Goal: Find specific page/section: Find specific page/section

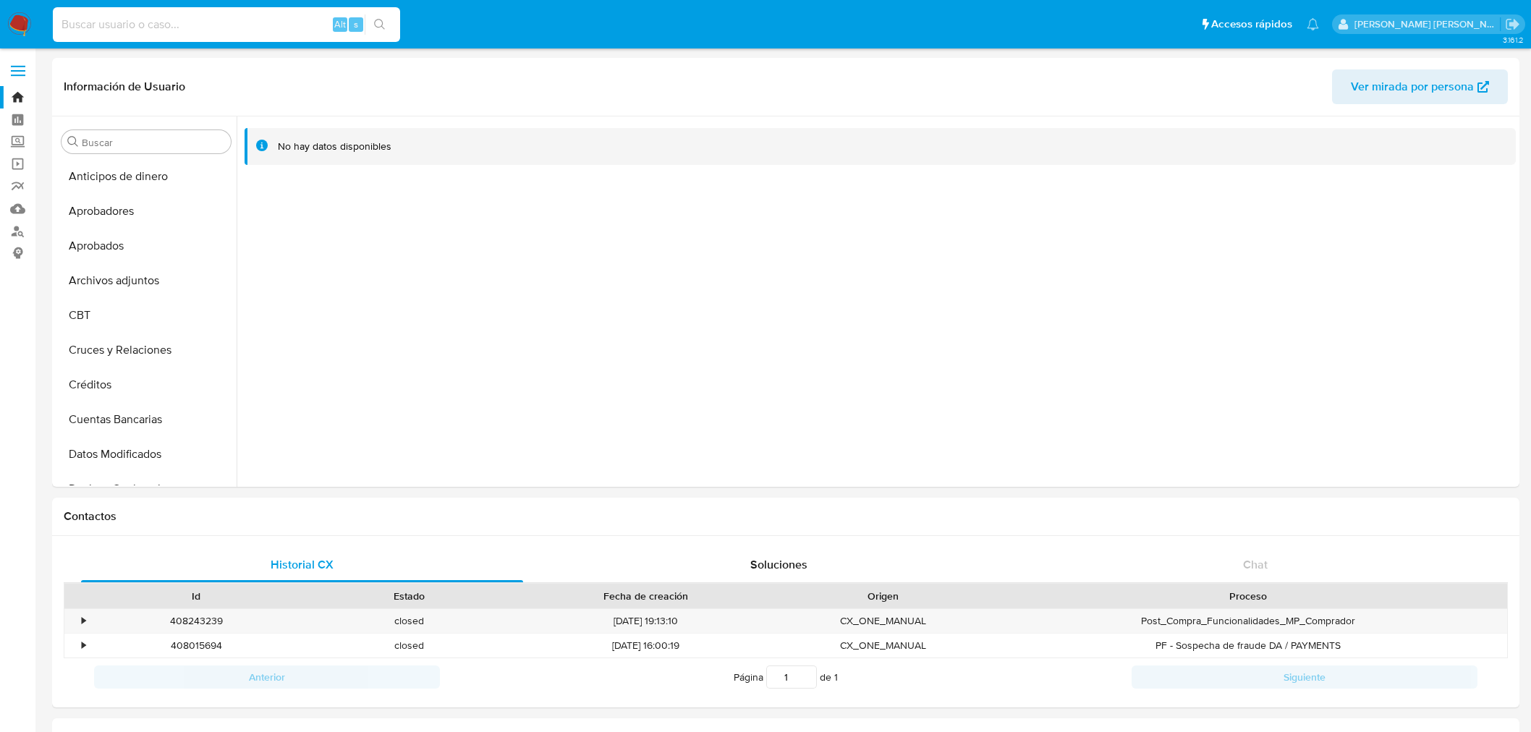
select select "10"
click at [216, 18] on input at bounding box center [226, 24] width 347 height 19
type input "124160480"
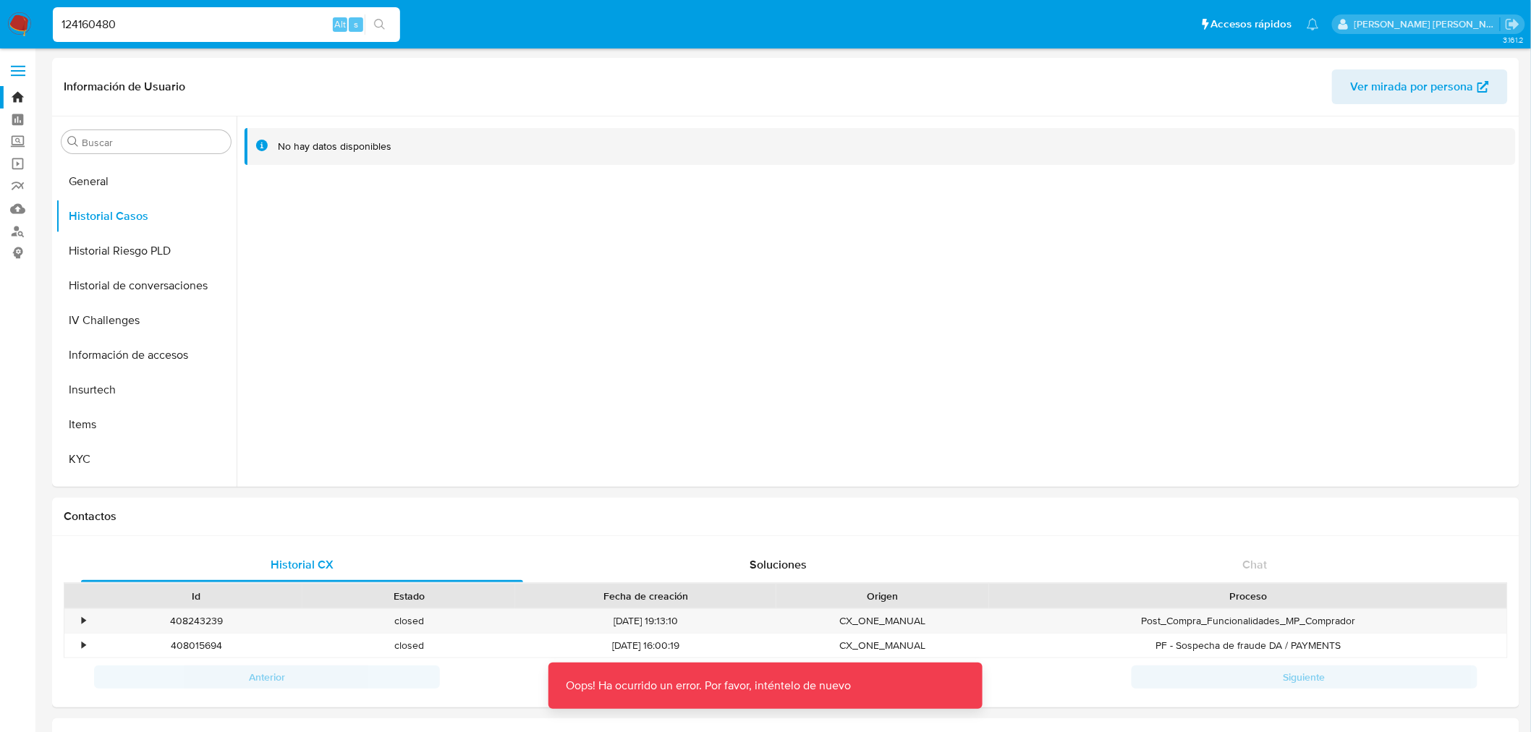
click at [216, 18] on input "124160480" at bounding box center [226, 24] width 347 height 19
click at [382, 26] on icon "search-icon" at bounding box center [379, 24] width 11 height 11
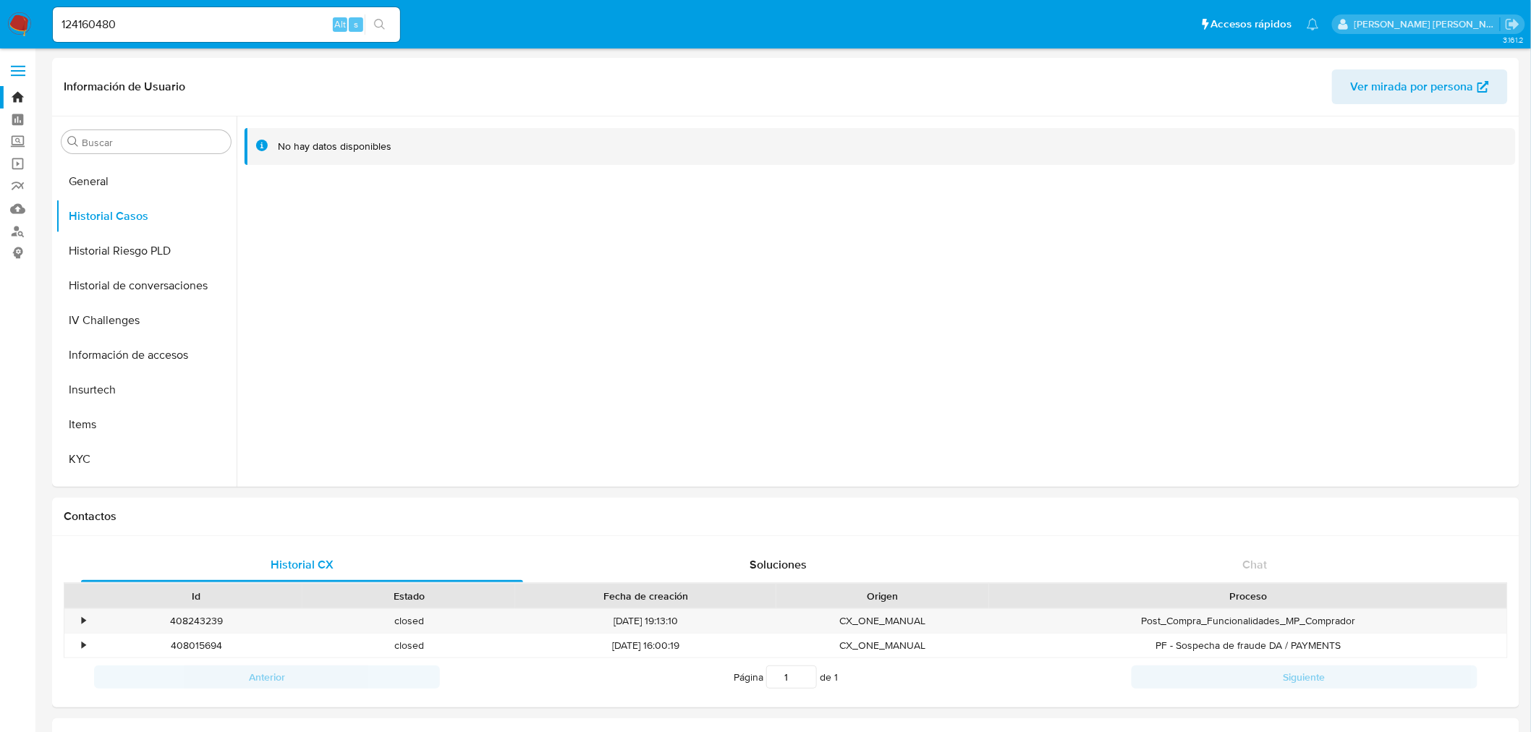
click at [382, 26] on icon "search-icon" at bounding box center [379, 24] width 11 height 11
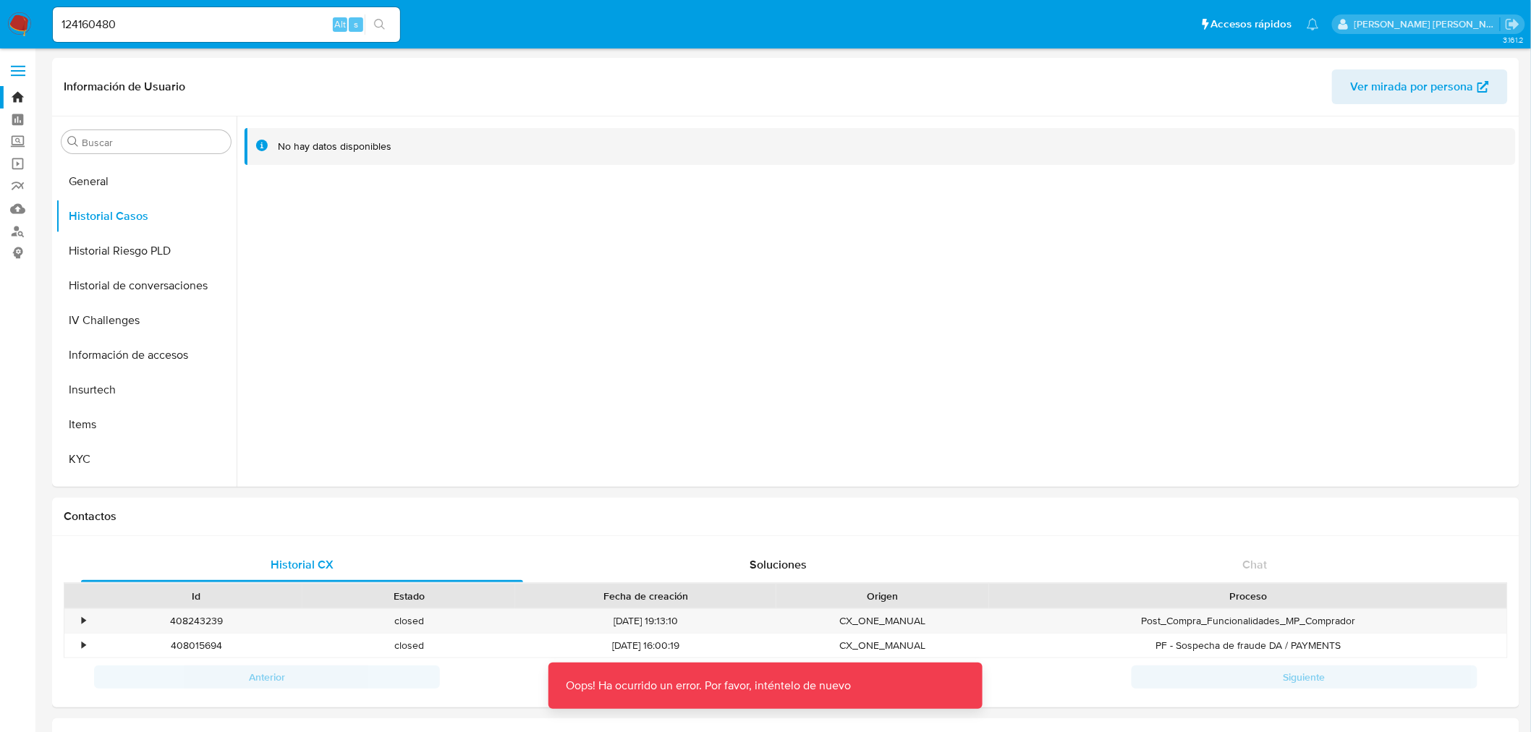
click at [382, 26] on icon "search-icon" at bounding box center [379, 24] width 11 height 11
click at [382, 25] on icon "search-icon" at bounding box center [380, 25] width 12 height 12
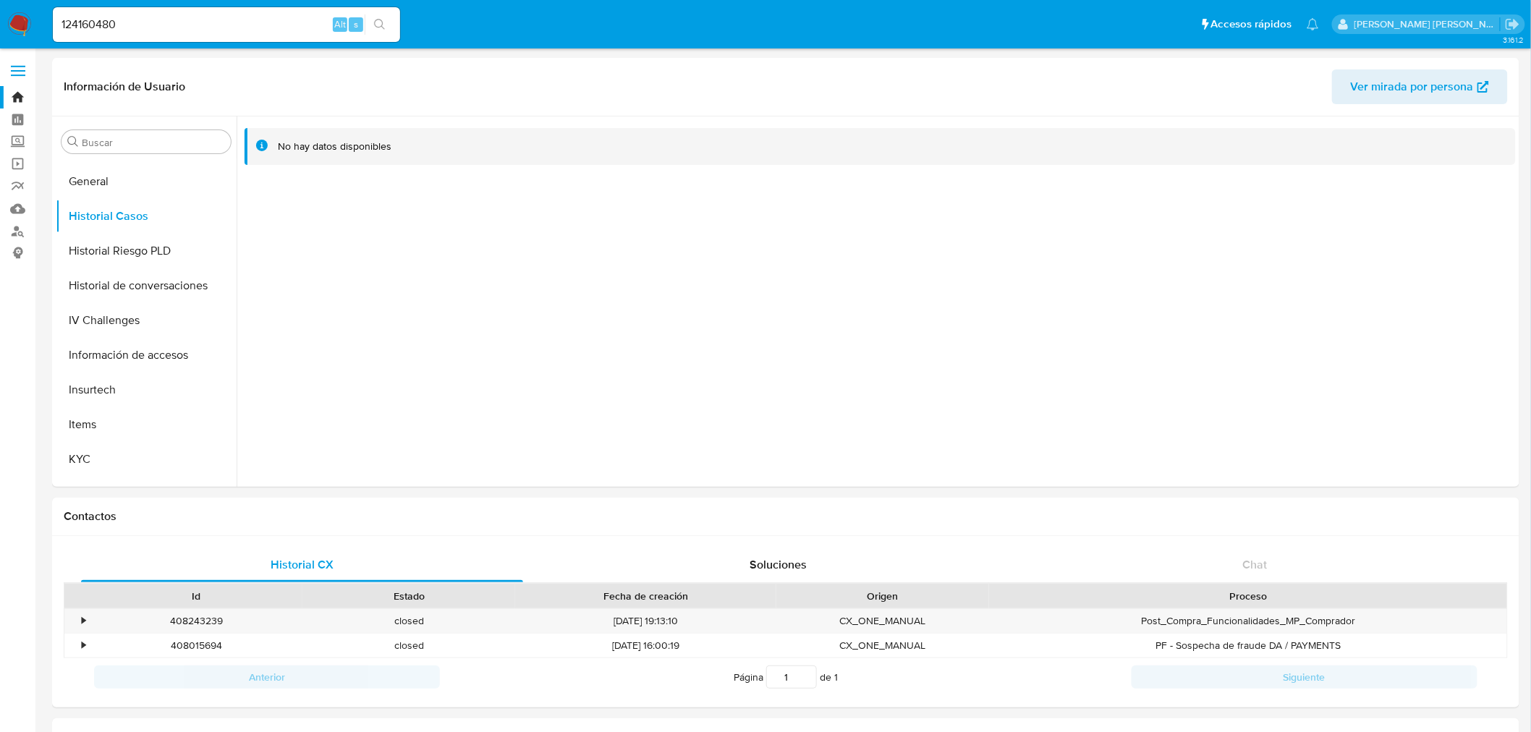
click at [382, 25] on icon "search-icon" at bounding box center [380, 25] width 12 height 12
click at [385, 17] on button "search-icon" at bounding box center [380, 24] width 30 height 20
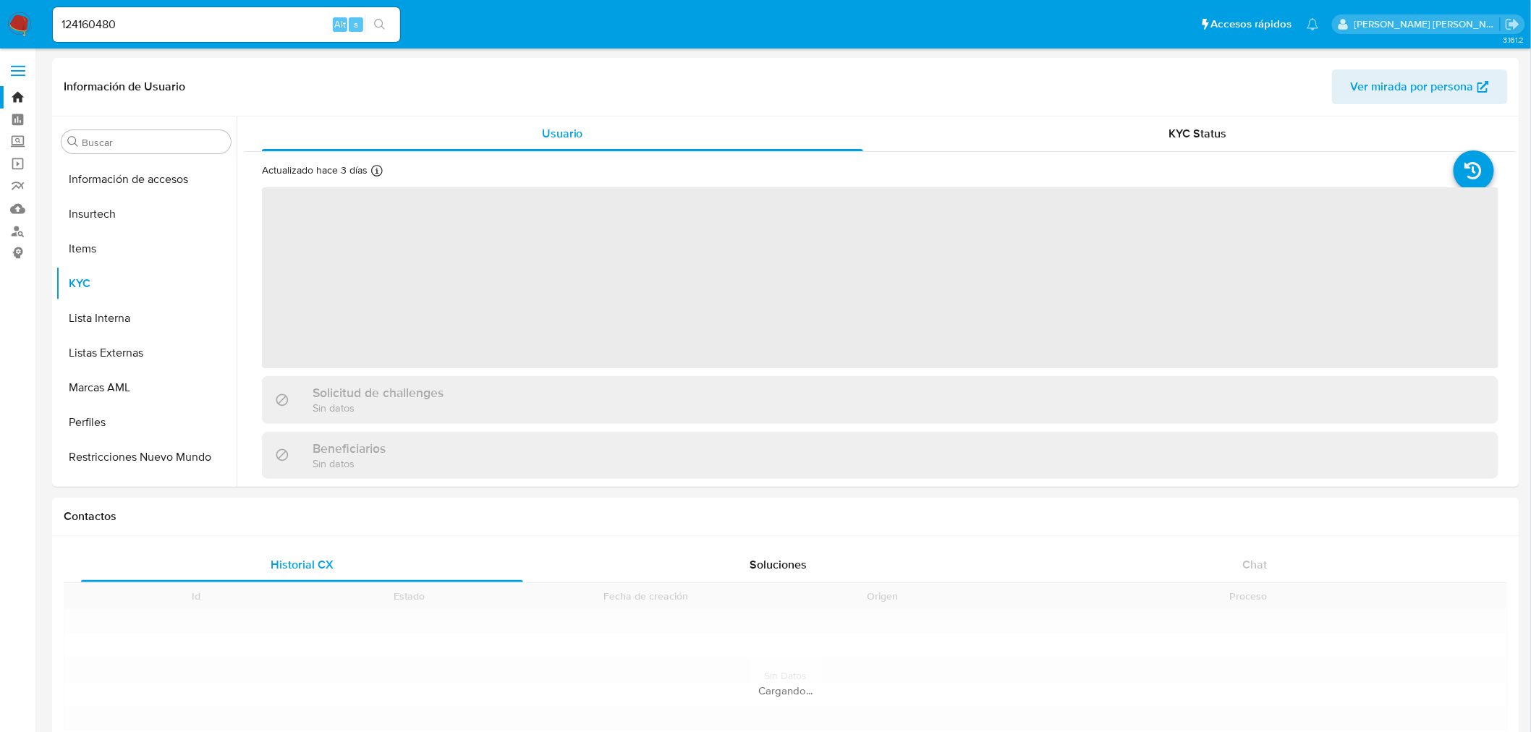
scroll to position [680, 0]
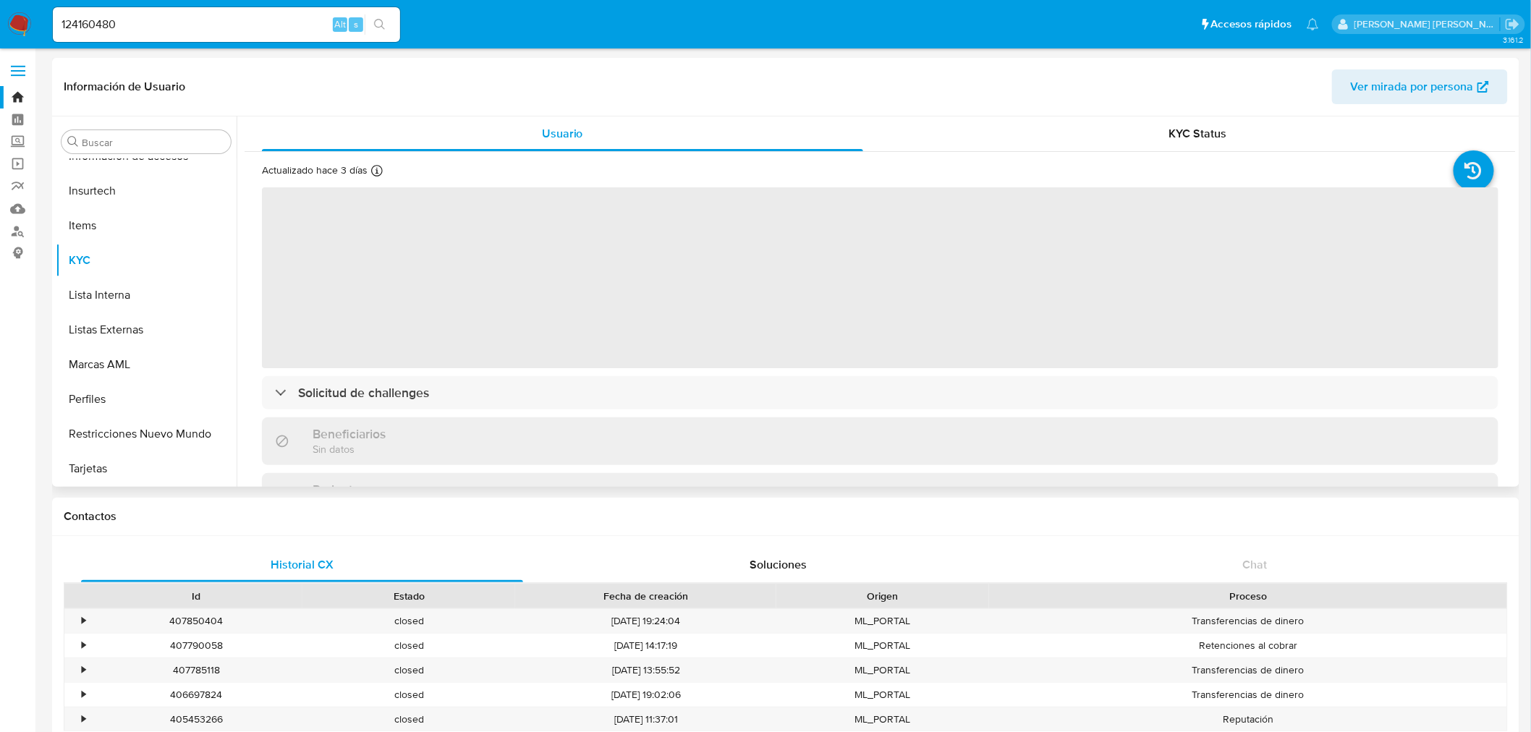
select select "10"
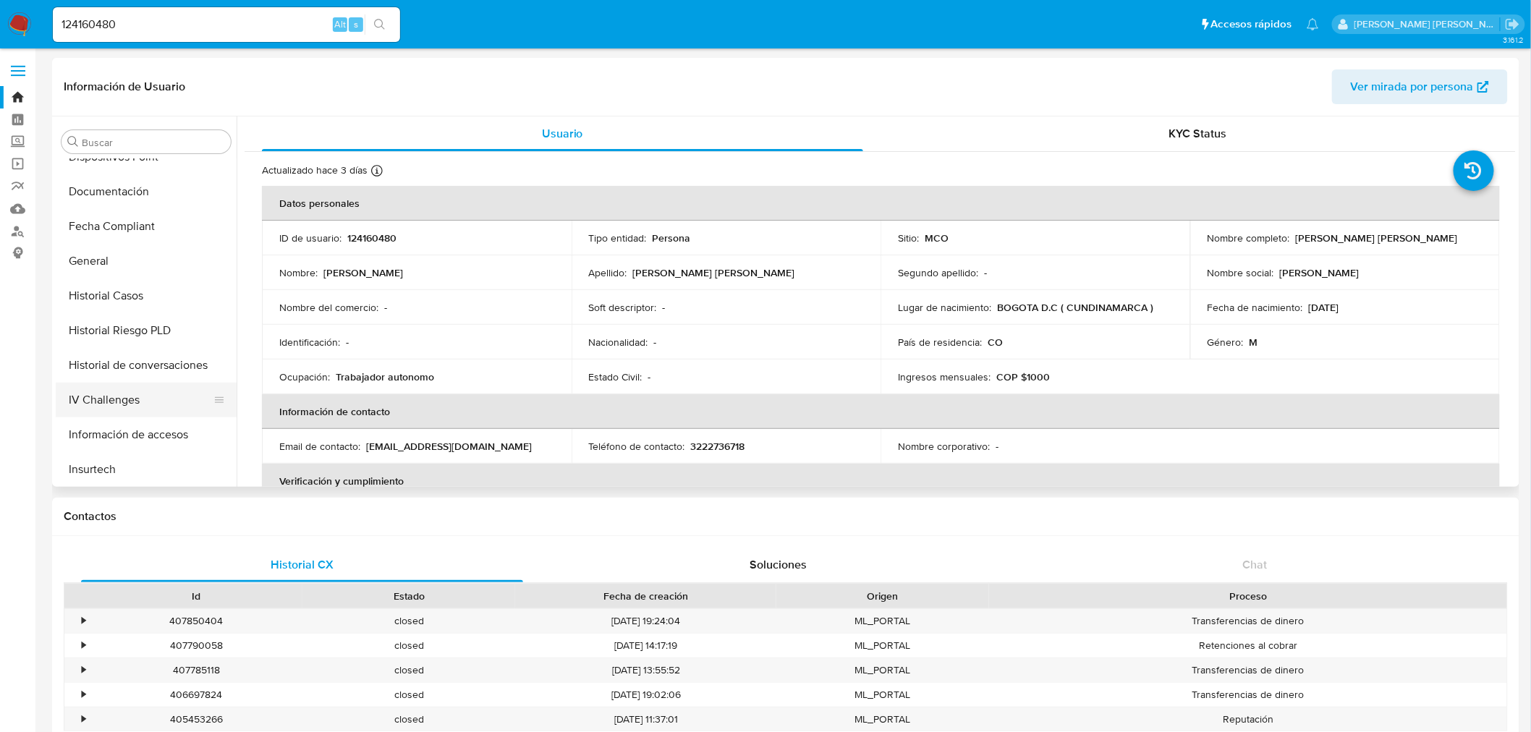
scroll to position [401, 0]
click at [130, 389] on button "IV Challenges" at bounding box center [140, 400] width 169 height 35
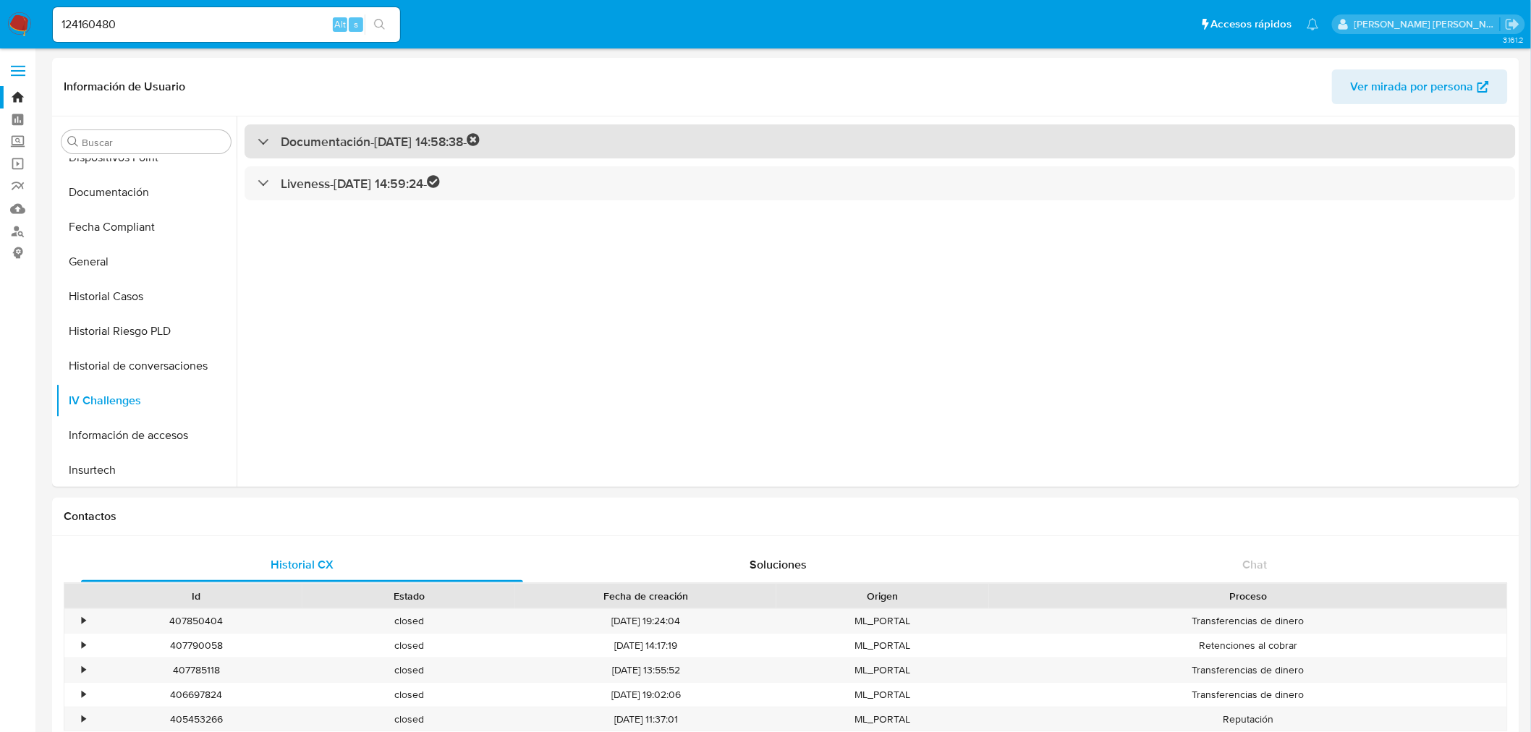
click at [323, 138] on h3 "Documentación - [DATE] 14:58:38 -" at bounding box center [380, 141] width 199 height 17
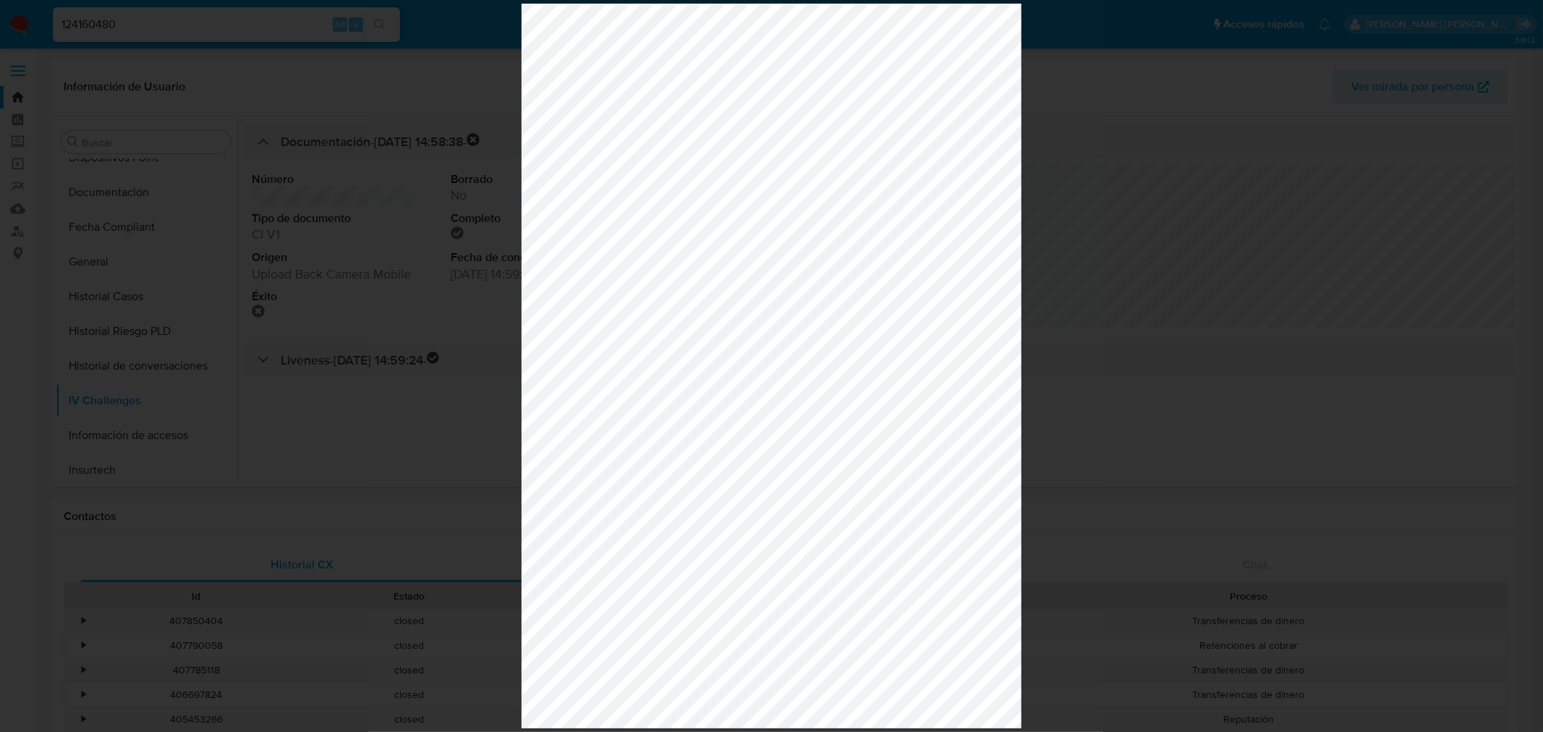
click at [336, 212] on div at bounding box center [771, 366] width 1543 height 732
